Goal: Find specific page/section: Find specific page/section

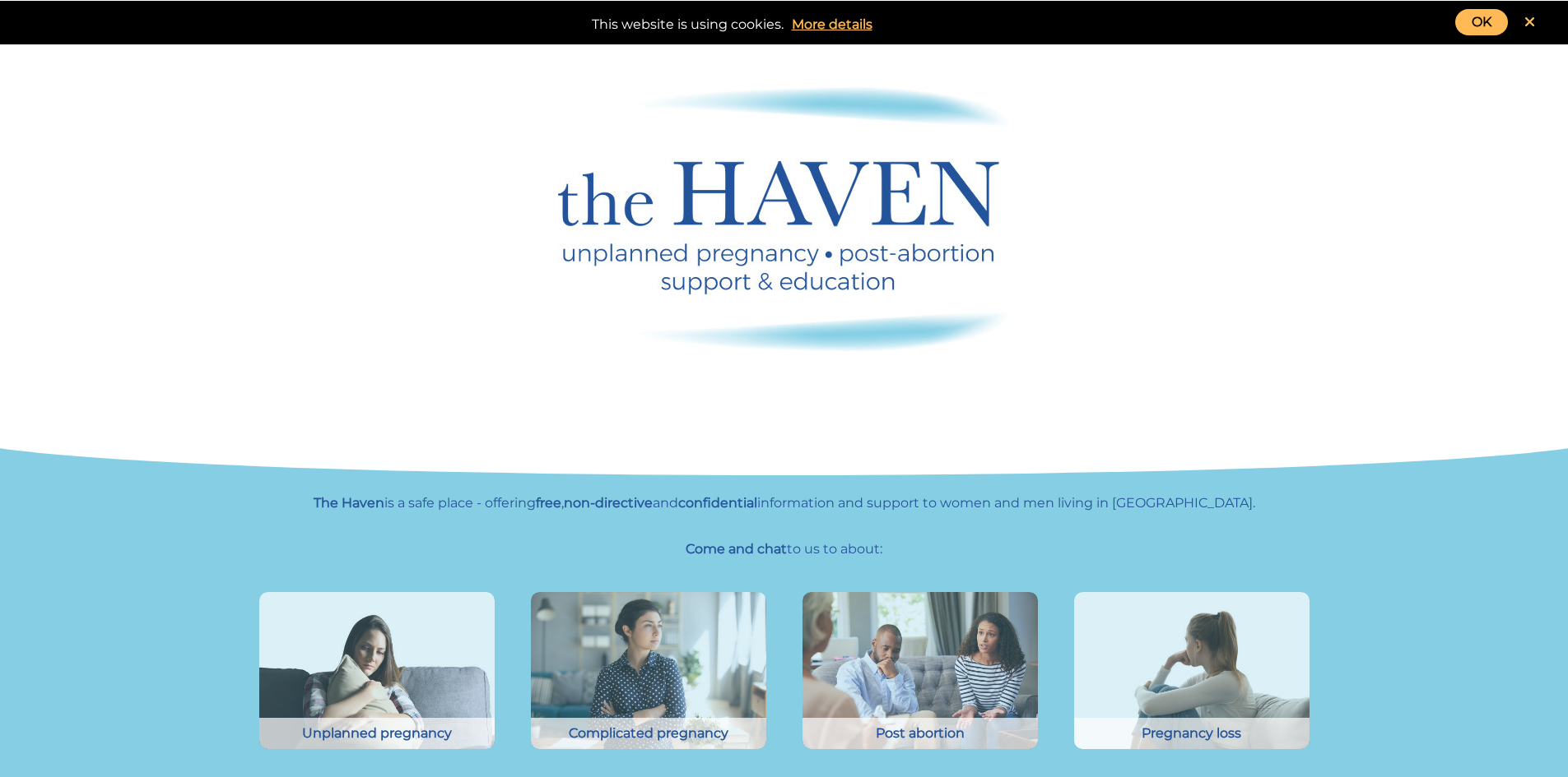
click at [1466, 22] on link "OK" at bounding box center [1481, 22] width 53 height 26
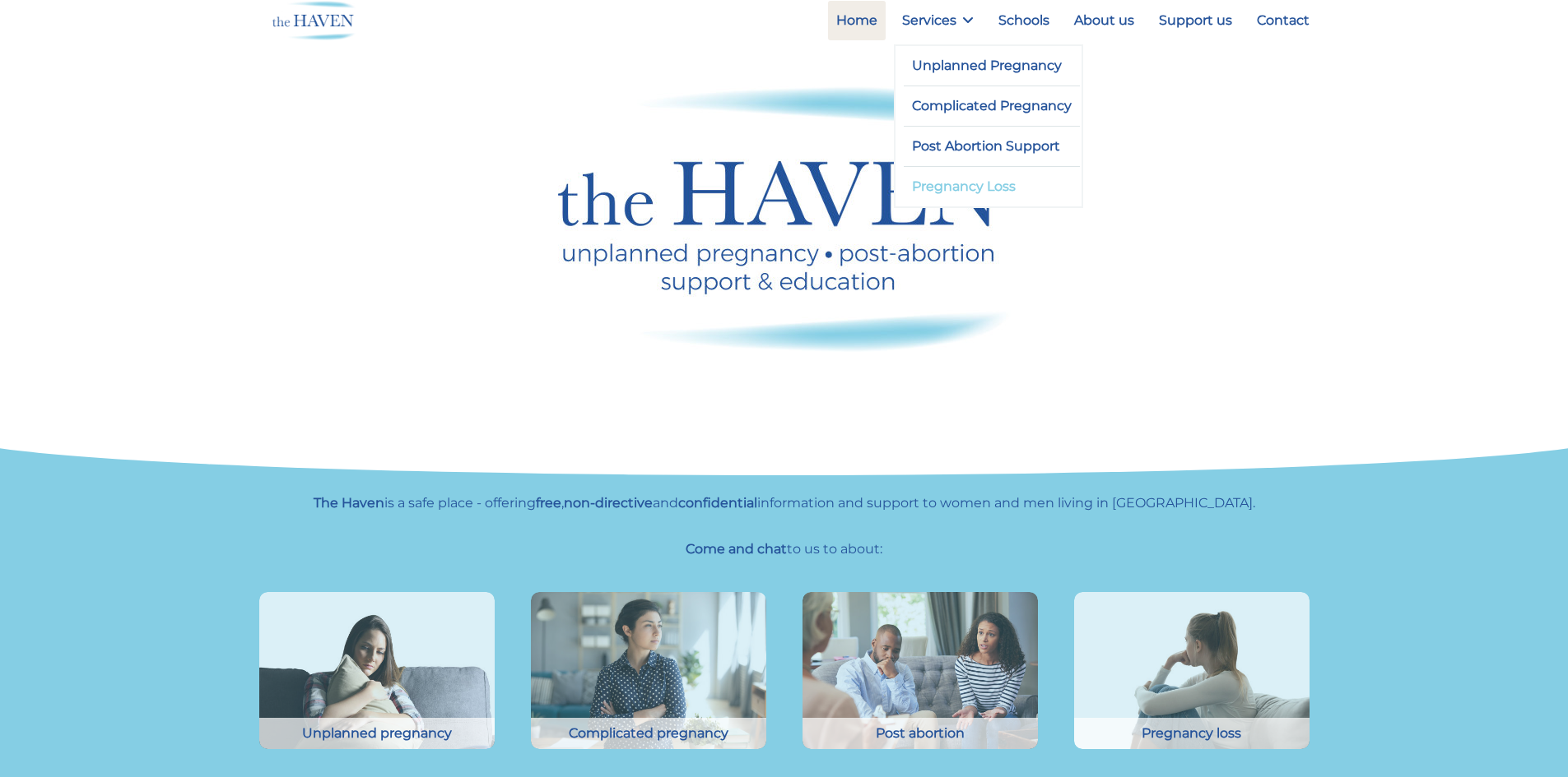
click at [940, 179] on link "Pregnancy Loss" at bounding box center [992, 187] width 177 height 40
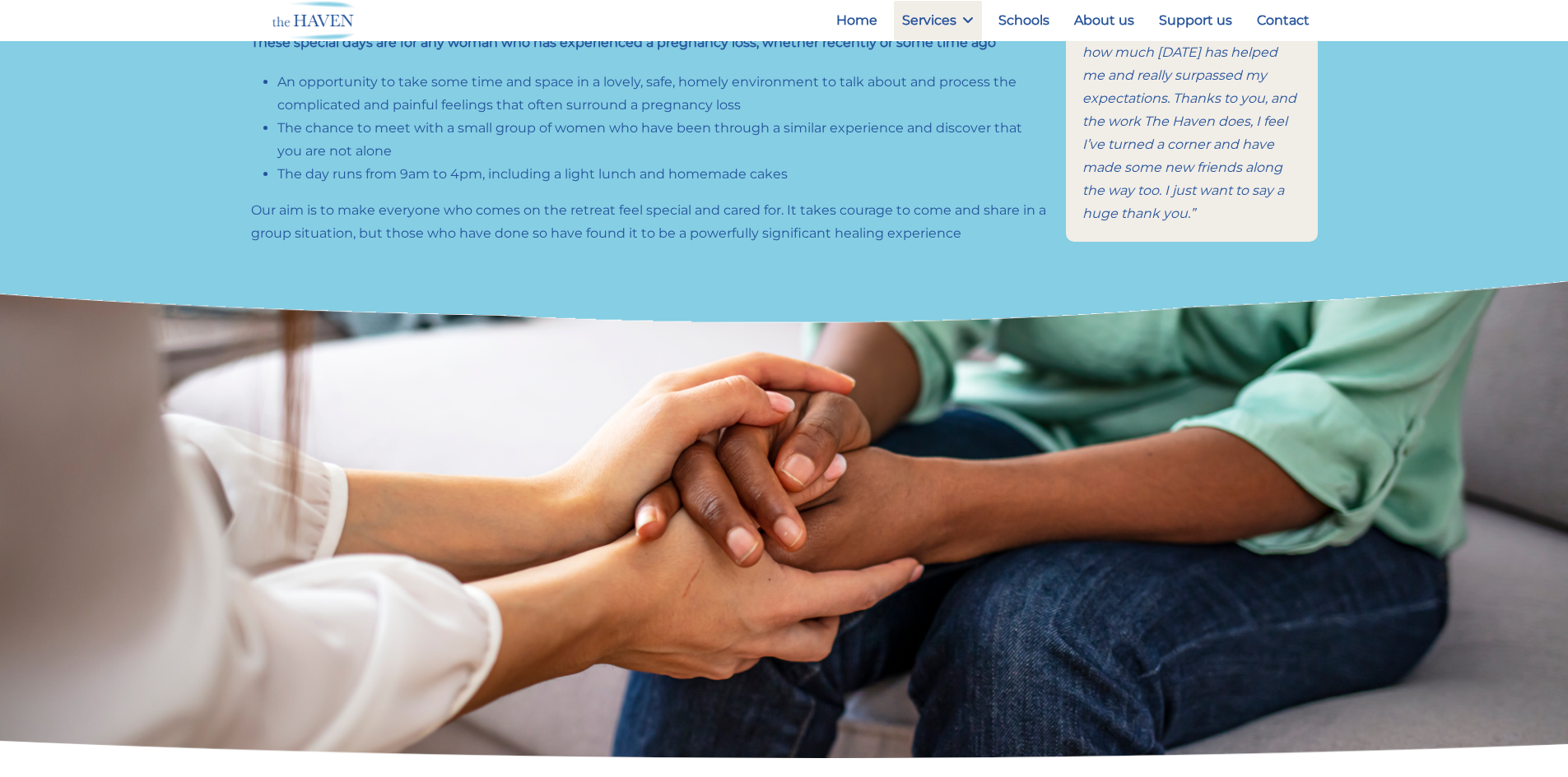
scroll to position [740, 0]
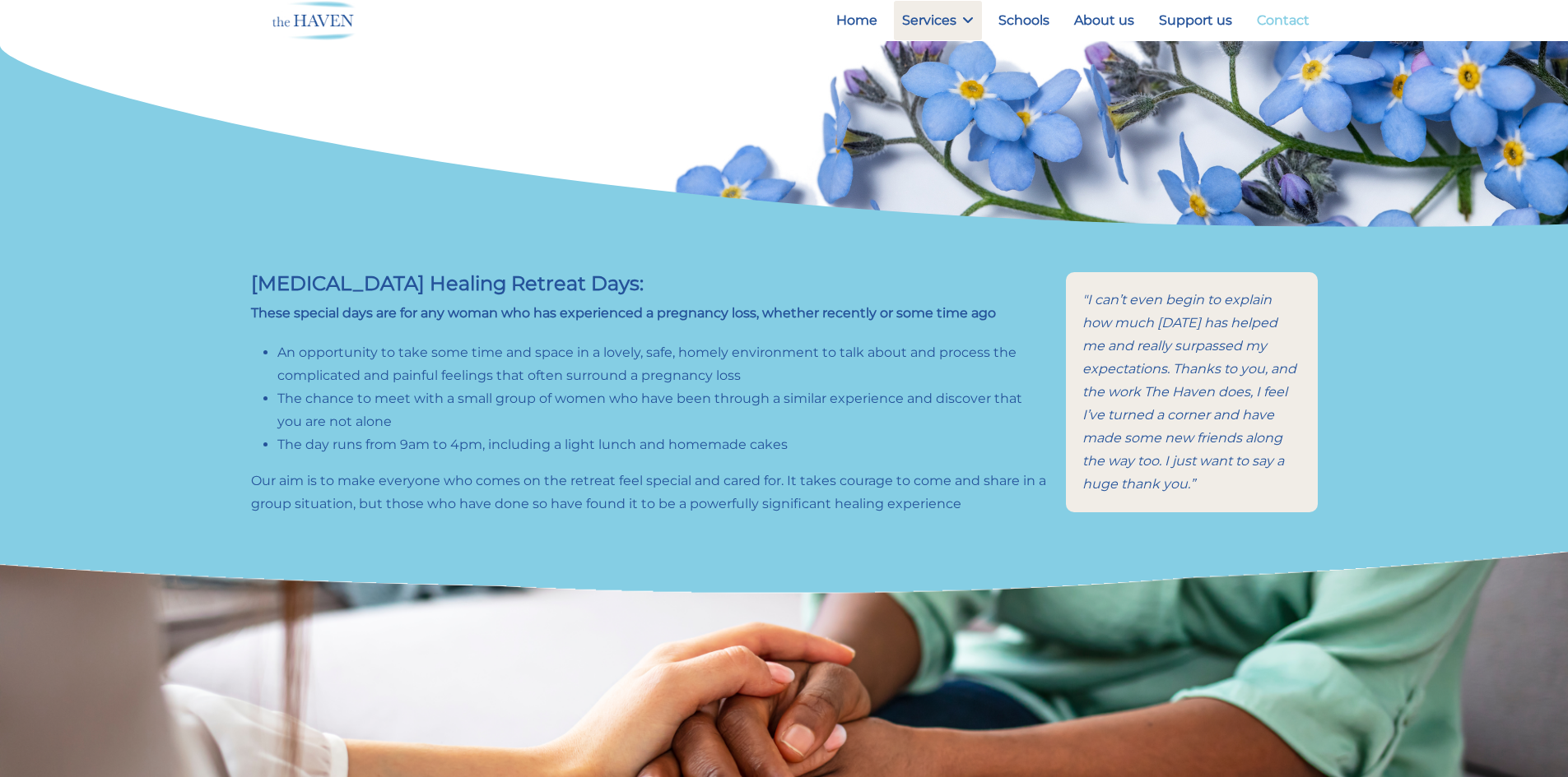
click at [1287, 25] on link "Contact" at bounding box center [1283, 21] width 69 height 40
